Goal: Find specific page/section: Find specific page/section

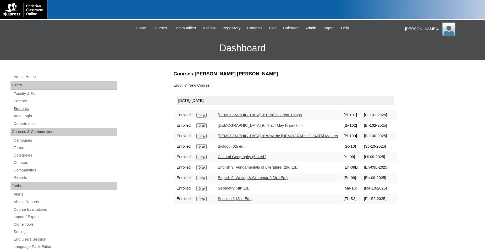
click at [27, 109] on link "Students" at bounding box center [65, 108] width 104 height 7
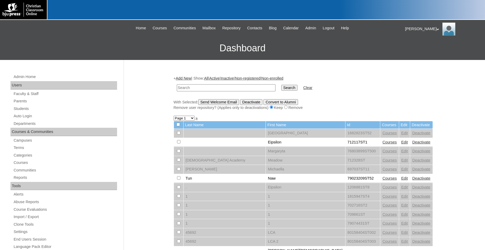
click at [222, 88] on input "text" at bounding box center [226, 87] width 99 height 7
type input "[PERSON_NAME]"
click at [281, 85] on input "Search" at bounding box center [289, 88] width 16 height 6
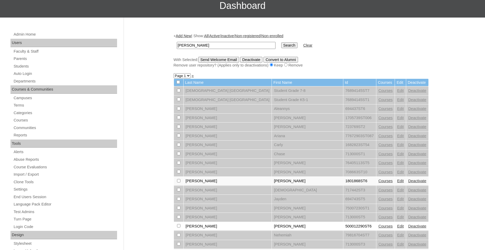
scroll to position [53, 0]
